Goal: Transaction & Acquisition: Purchase product/service

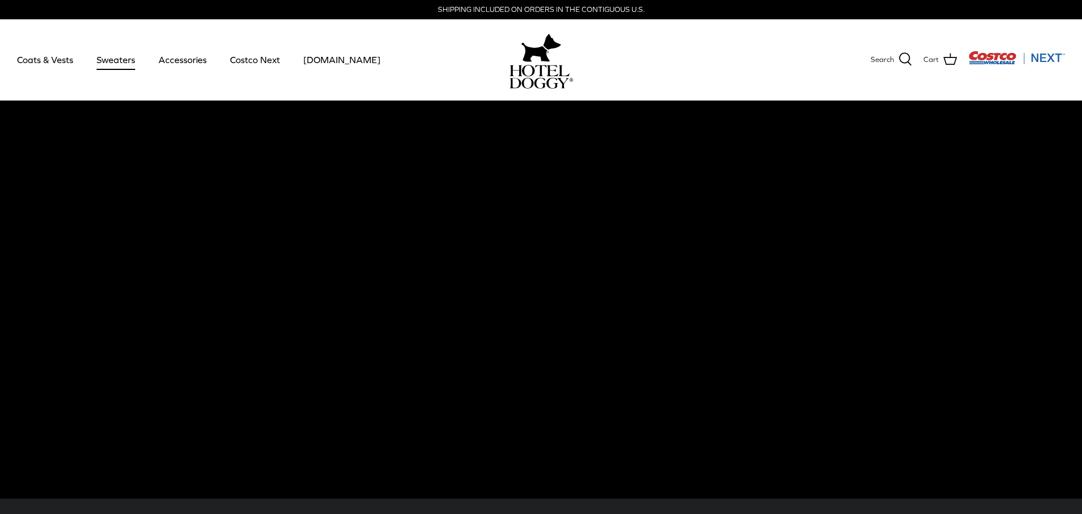
click at [102, 55] on link "Sweaters" at bounding box center [115, 59] width 59 height 39
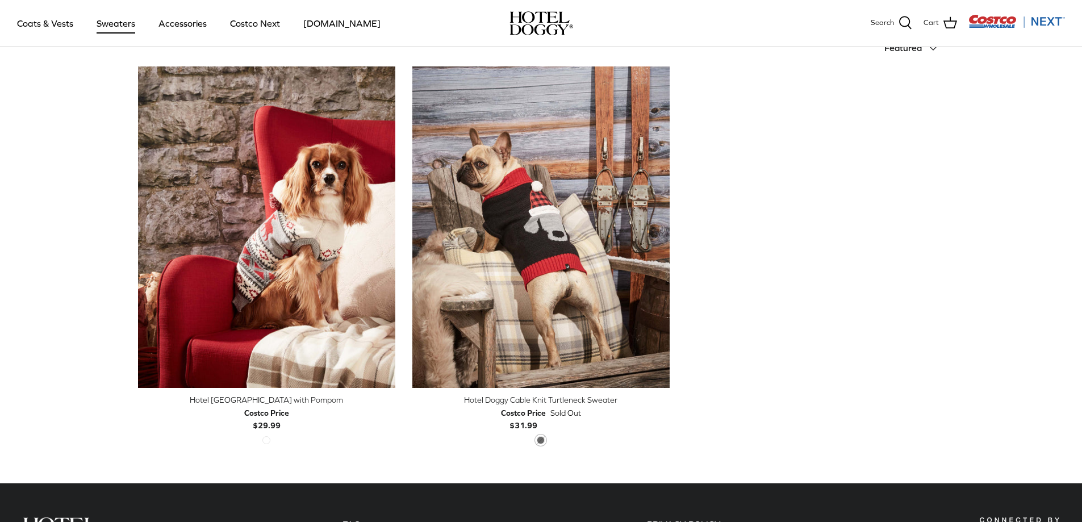
scroll to position [341, 0]
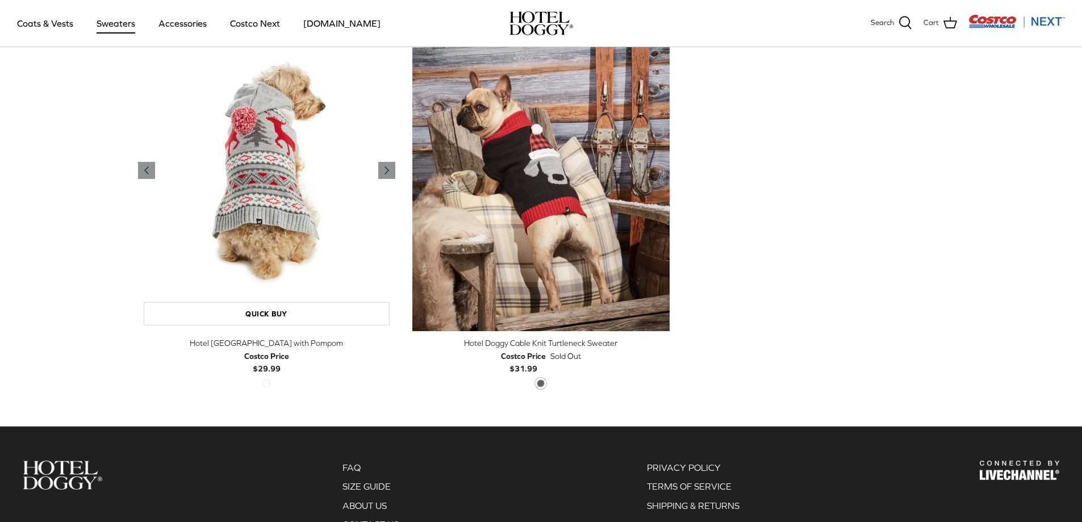
click at [268, 301] on img "Hotel Doggy Fair Isle Sweater with Pompom" at bounding box center [266, 171] width 257 height 322
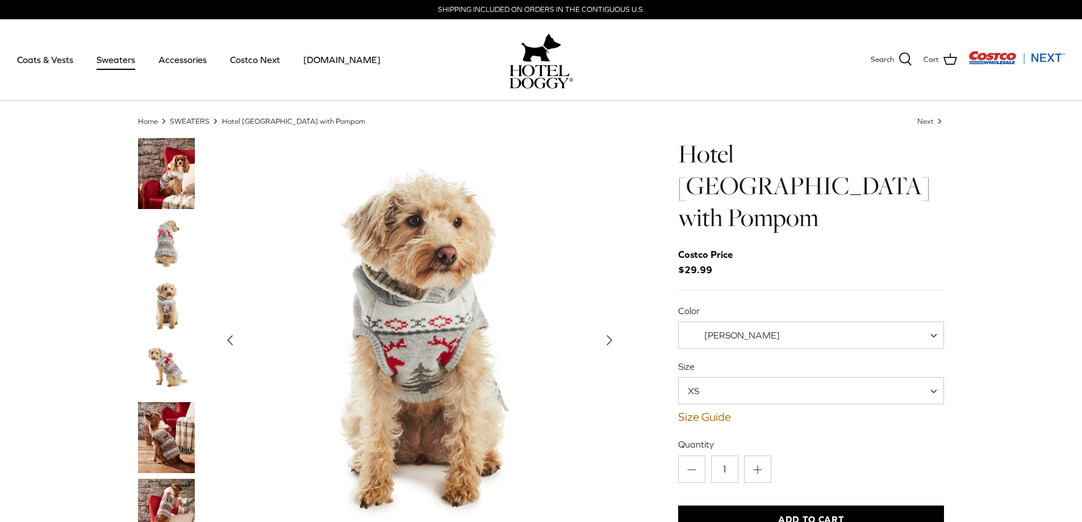
click at [932, 322] on span at bounding box center [937, 335] width 11 height 27
click at [932, 377] on span "XS" at bounding box center [811, 390] width 266 height 27
select select "L"
click at [164, 249] on img "Thumbnail Link" at bounding box center [166, 243] width 57 height 57
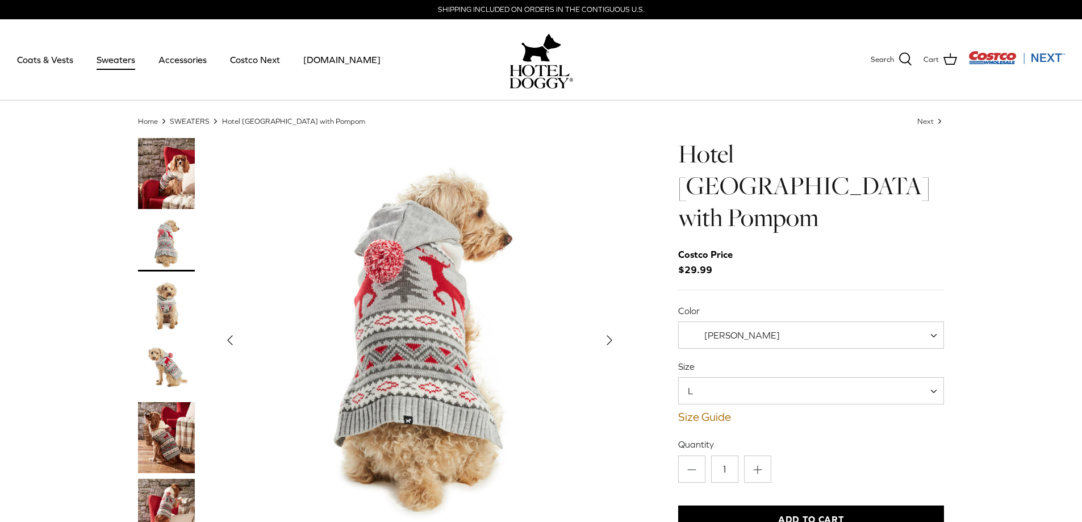
click at [171, 309] on img "Thumbnail Link" at bounding box center [166, 305] width 57 height 57
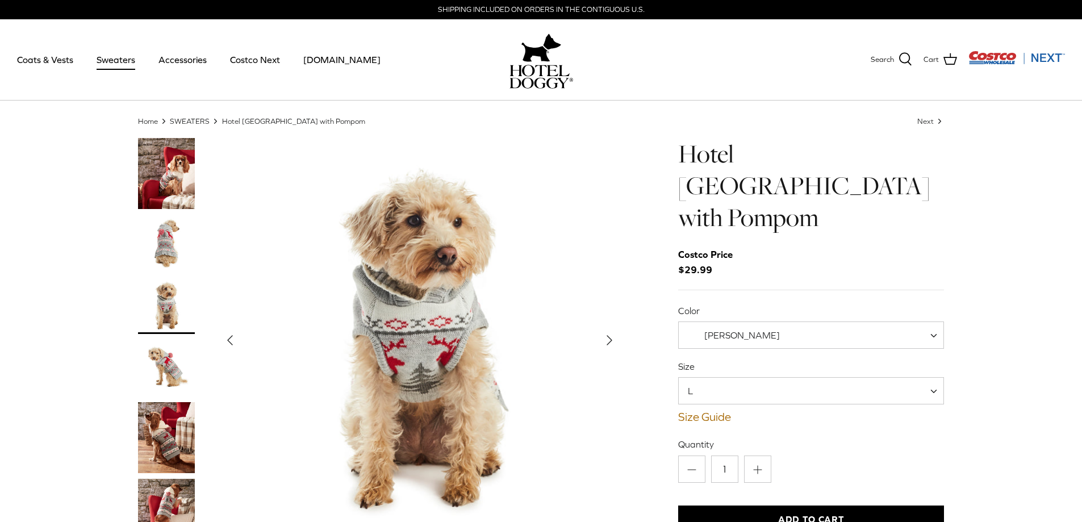
click at [166, 360] on img "Thumbnail Link" at bounding box center [166, 368] width 57 height 57
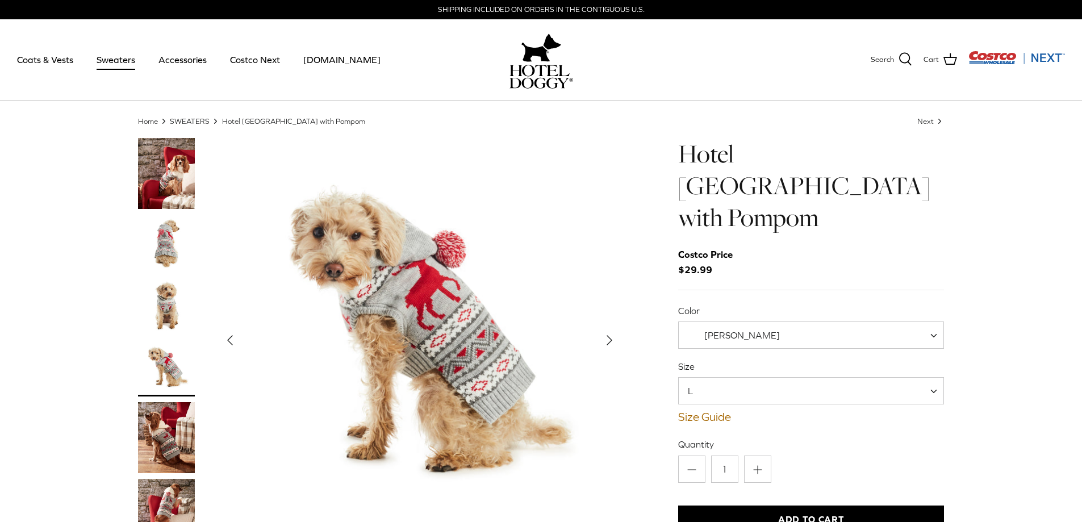
click at [165, 443] on img "Thumbnail Link" at bounding box center [166, 437] width 57 height 71
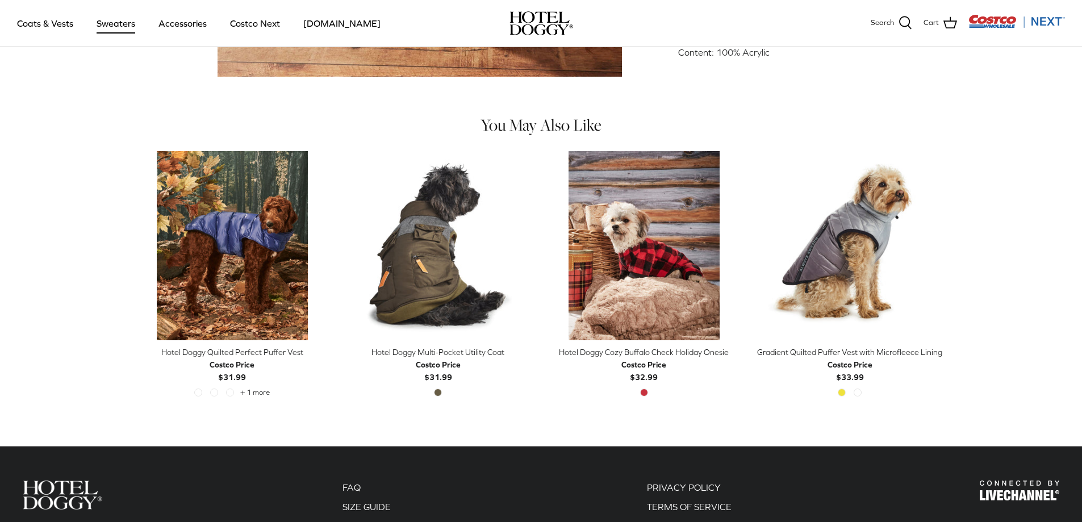
scroll to position [568, 0]
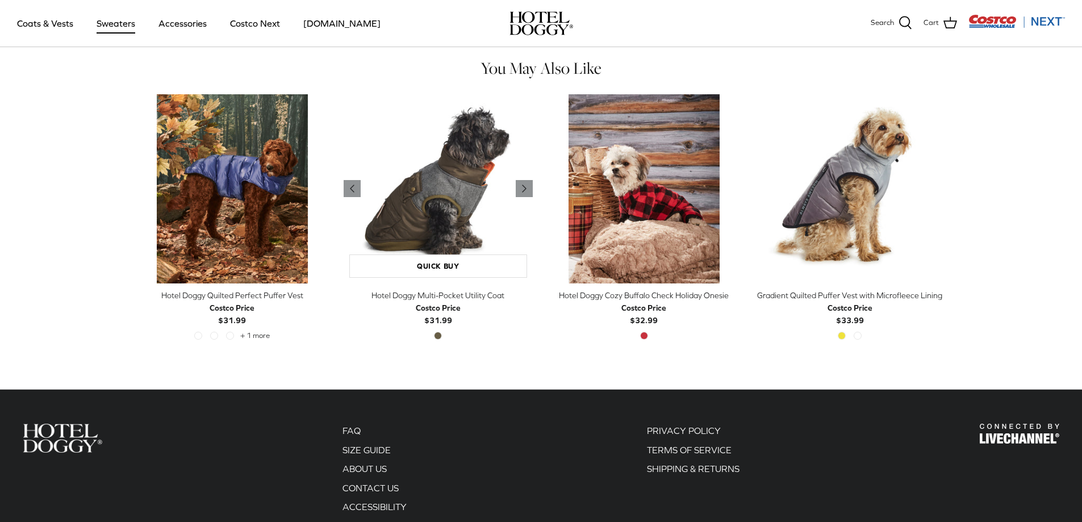
click at [436, 185] on img "Hotel Doggy Multi-Pocket Utility Coat" at bounding box center [438, 188] width 189 height 189
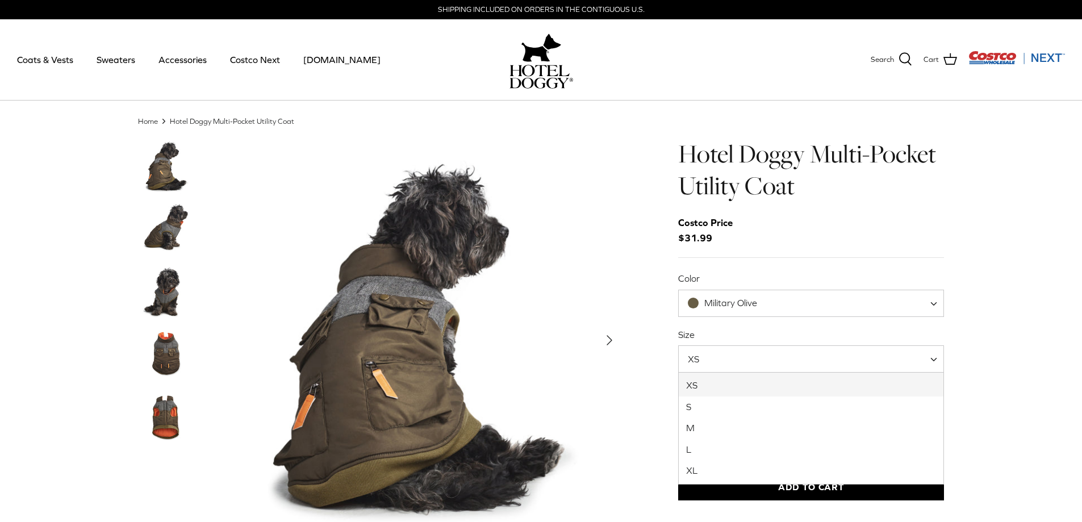
click at [935, 360] on span at bounding box center [937, 358] width 11 height 27
select select "L"
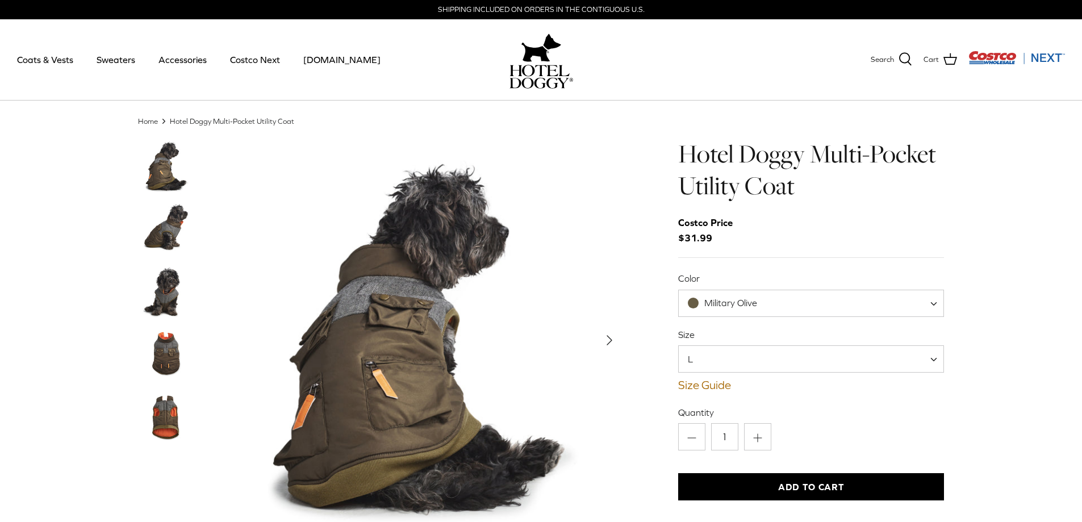
click at [170, 227] on img "Thumbnail Link" at bounding box center [166, 229] width 57 height 57
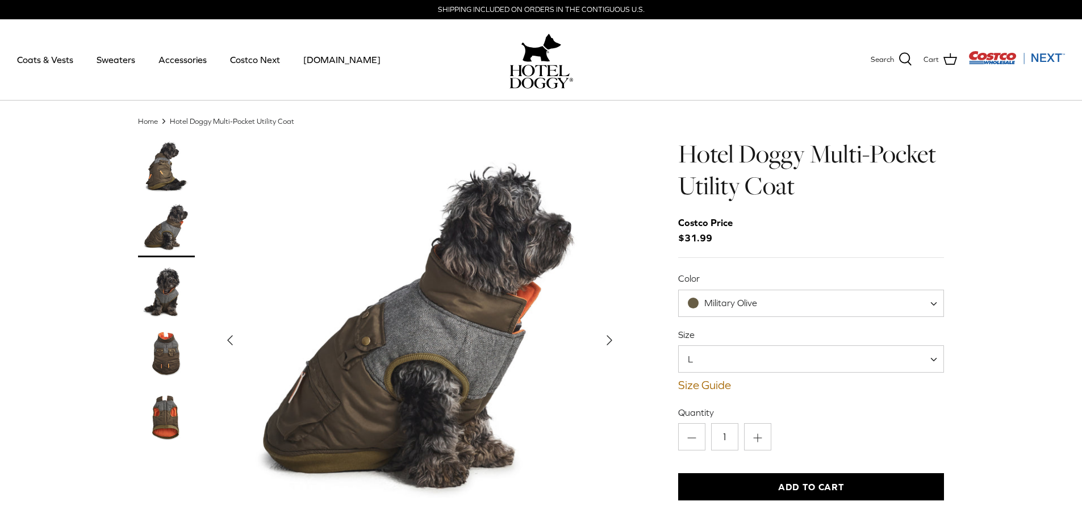
click at [166, 289] on img "Thumbnail Link" at bounding box center [166, 291] width 57 height 57
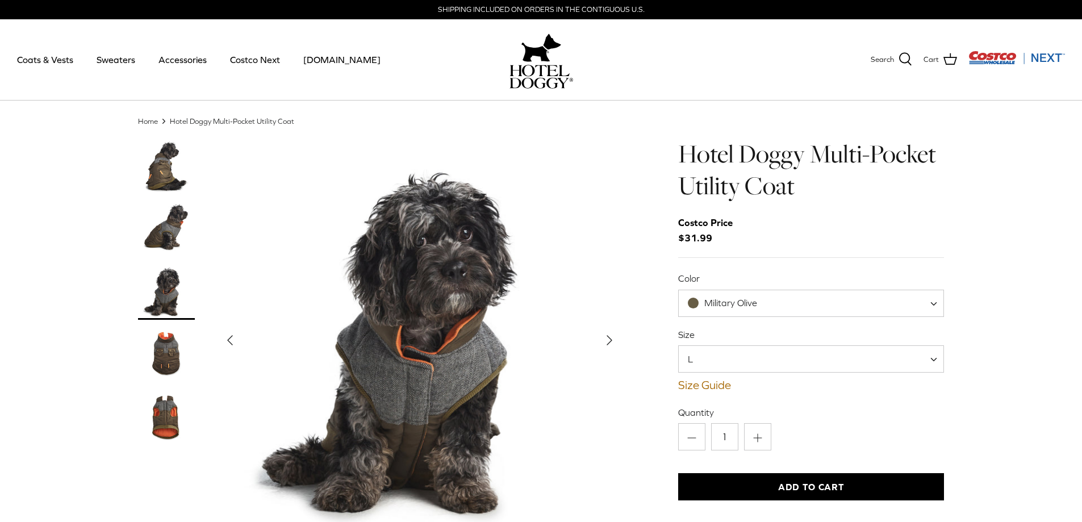
click at [170, 356] on img "Thumbnail Link" at bounding box center [166, 354] width 57 height 57
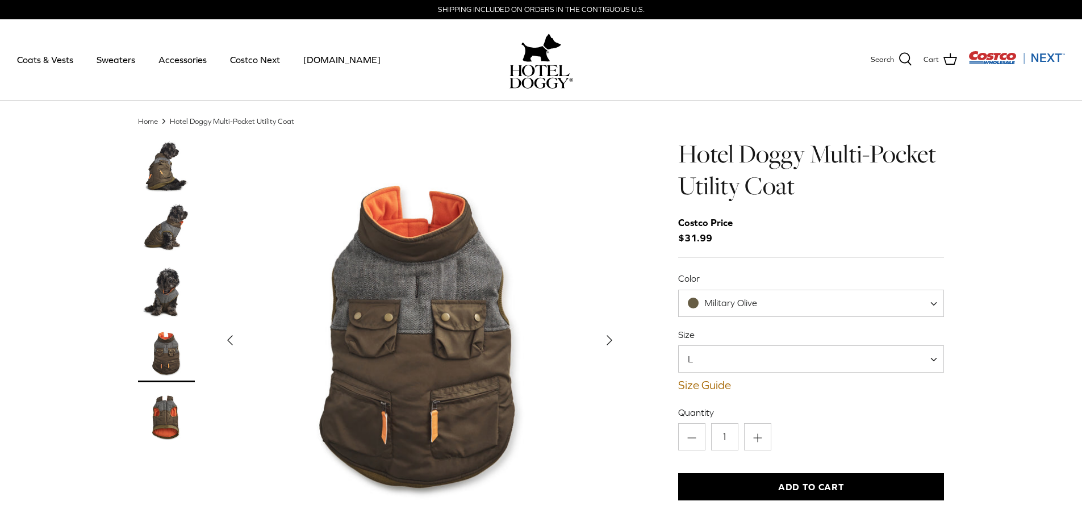
click at [158, 416] on img "Thumbnail Link" at bounding box center [166, 416] width 57 height 57
